Goal: Obtain resource: Obtain resource

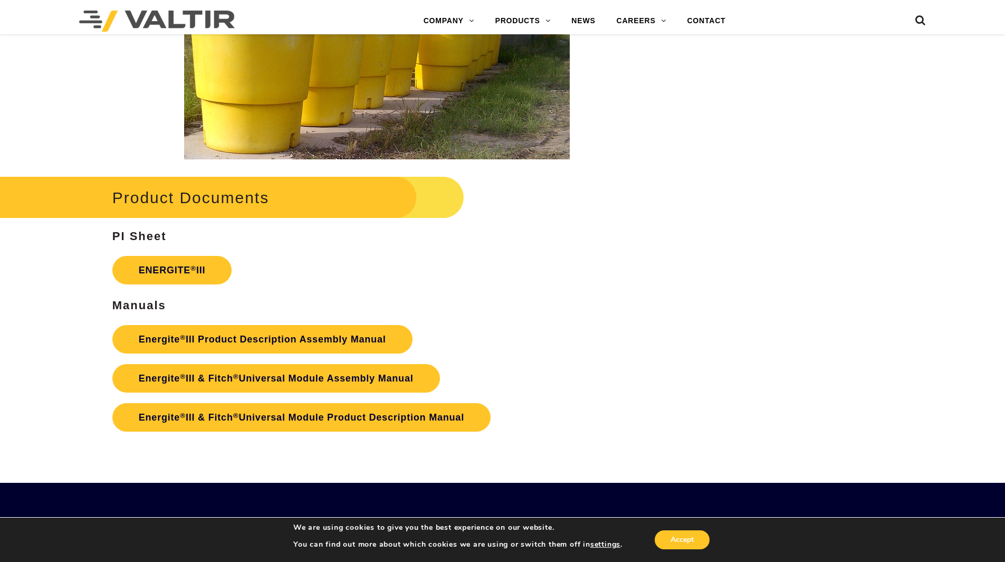
scroll to position [1740, 0]
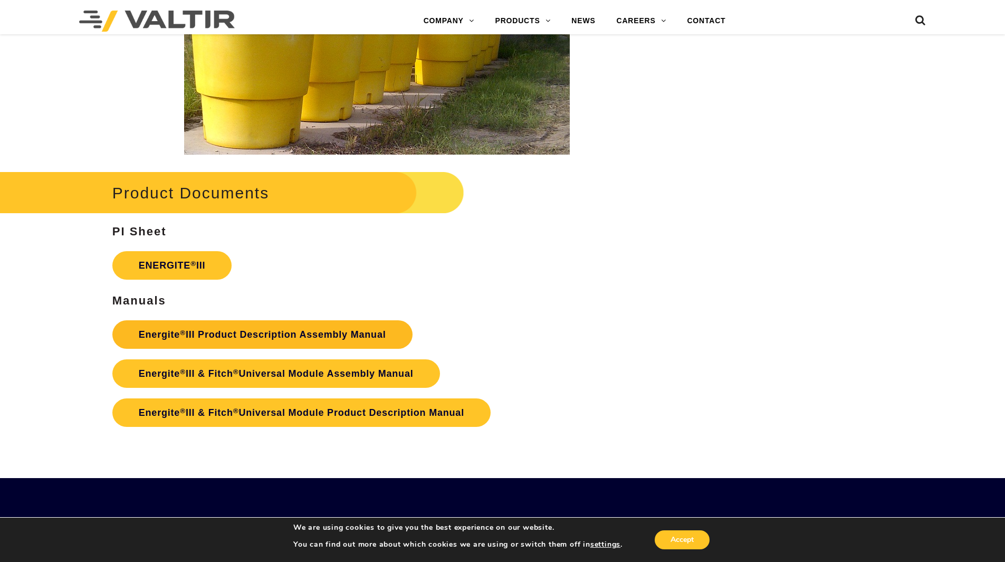
click at [268, 337] on link "Energite ® III Product Description Assembly Manual" at bounding box center [262, 334] width 300 height 28
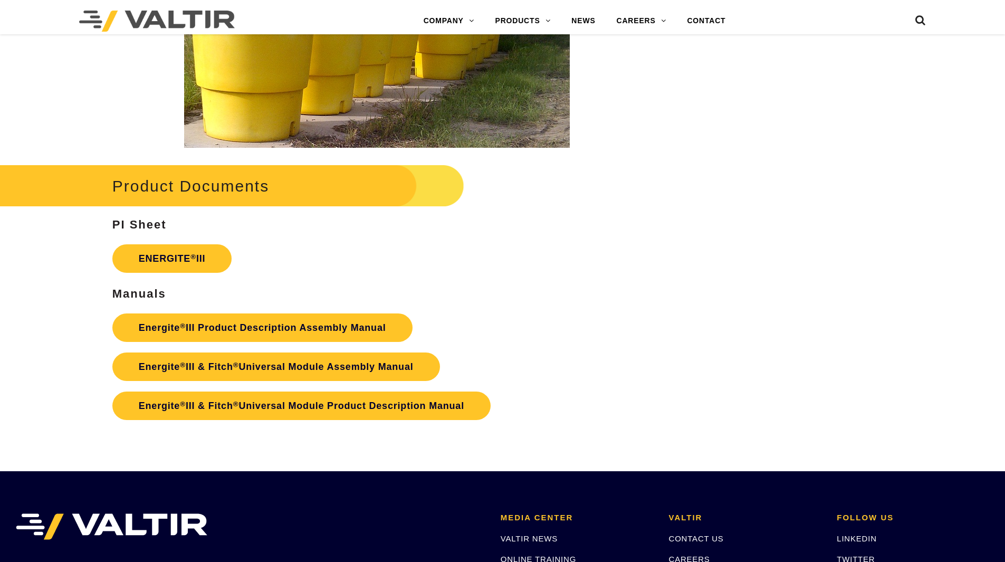
scroll to position [1740, 0]
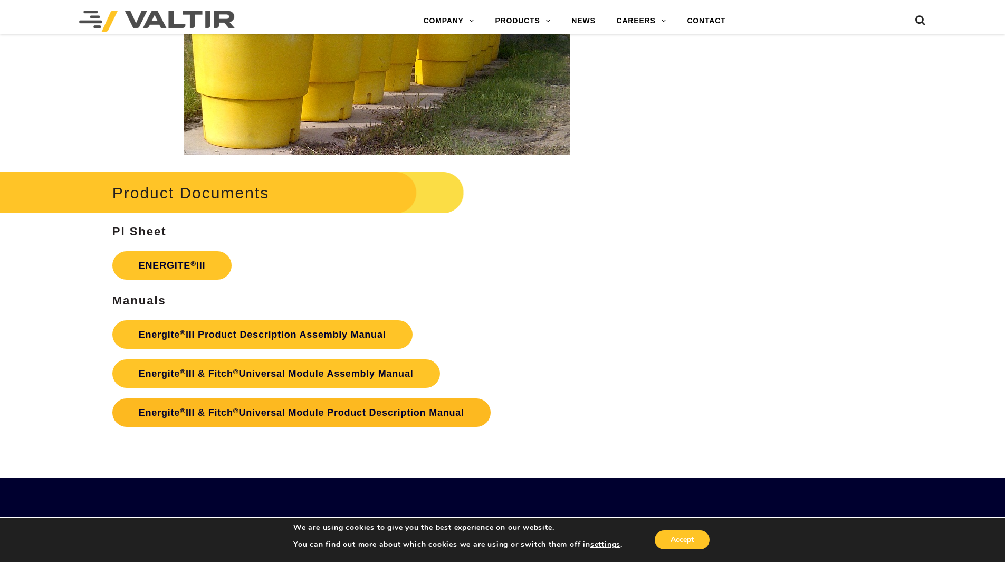
click at [216, 410] on link "Energite ® III & Fitch ® Universal Module Product Description Manual" at bounding box center [301, 412] width 378 height 28
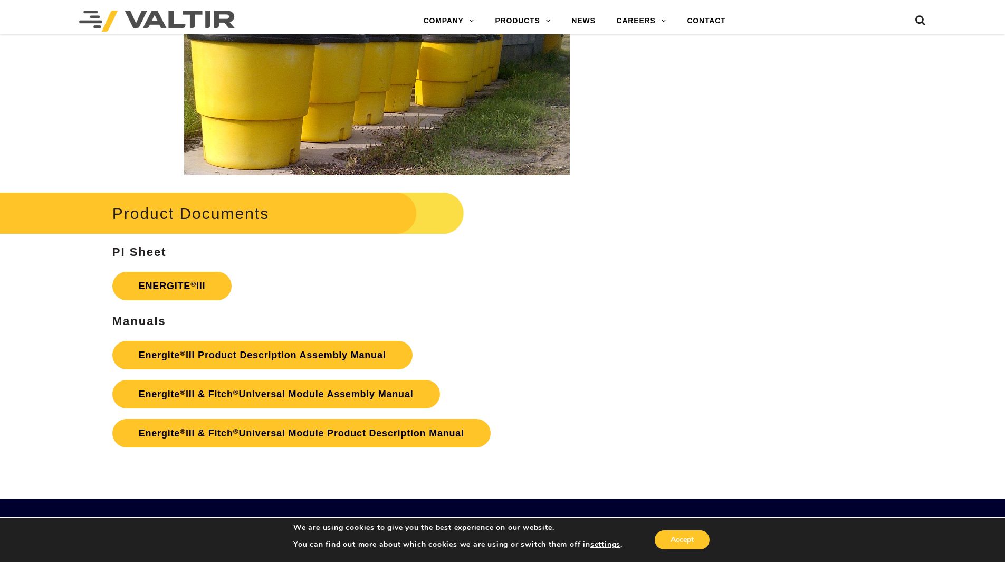
scroll to position [1898, 0]
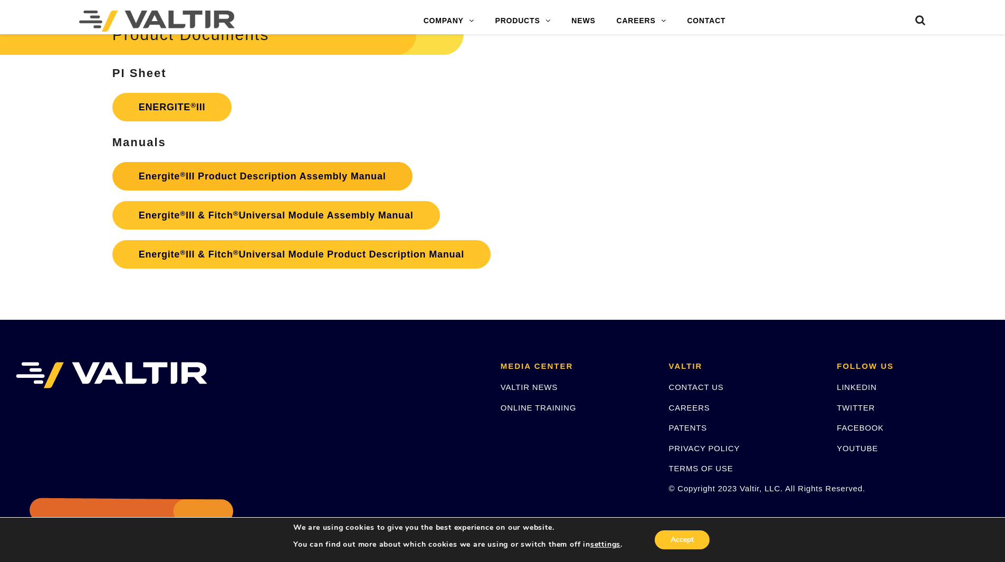
click at [356, 179] on link "Energite ® III Product Description Assembly Manual" at bounding box center [262, 176] width 300 height 28
